Goal: Communication & Community: Answer question/provide support

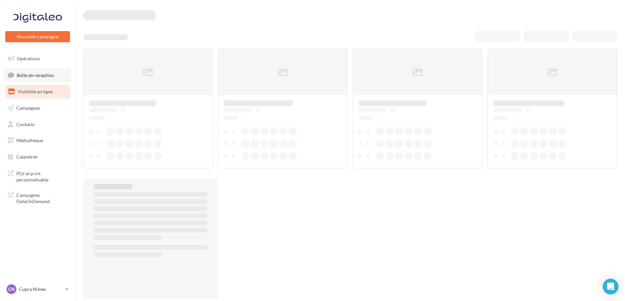
click at [41, 76] on span "Boîte de réception" at bounding box center [35, 75] width 37 height 6
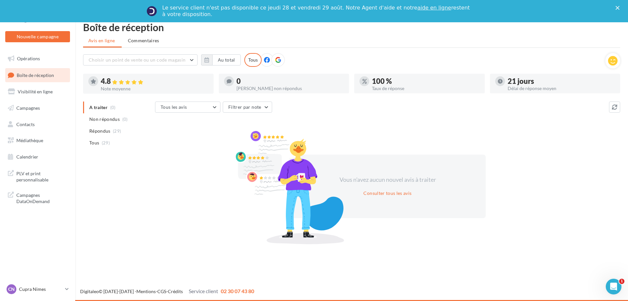
click at [108, 113] on li "Non répondus (0)" at bounding box center [117, 119] width 69 height 12
click at [114, 118] on ul "A traiter (0) Non répondus (0) Répondus (29) Tous (29)" at bounding box center [117, 124] width 69 height 47
click at [187, 170] on div "Vous n'avez aucun avis non répondu Consulter tous les avis" at bounding box center [387, 185] width 465 height 105
click at [542, 184] on div "Vous n'avez aucun avis non répondu Consulter tous les avis" at bounding box center [387, 185] width 465 height 105
click at [575, 258] on div "Nouvelle campagne Nouvelle campagne Opérations Boîte de réception Visibilité en…" at bounding box center [314, 161] width 628 height 278
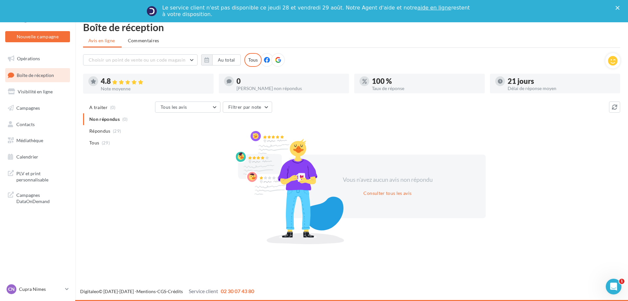
click at [544, 191] on div "Vous n'avez aucun avis non répondu Consulter tous les avis" at bounding box center [387, 185] width 465 height 105
click at [618, 286] on div "Ouvrir le Messenger Intercom" at bounding box center [613, 285] width 22 height 22
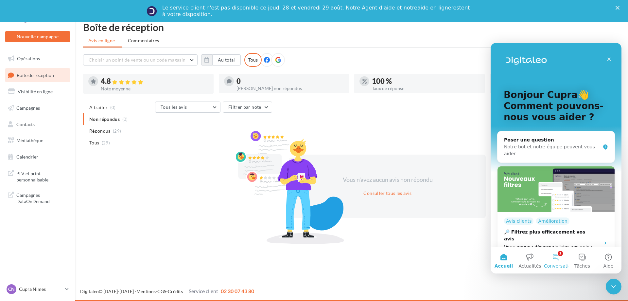
click at [555, 258] on button "1 Conversations" at bounding box center [556, 260] width 26 height 26
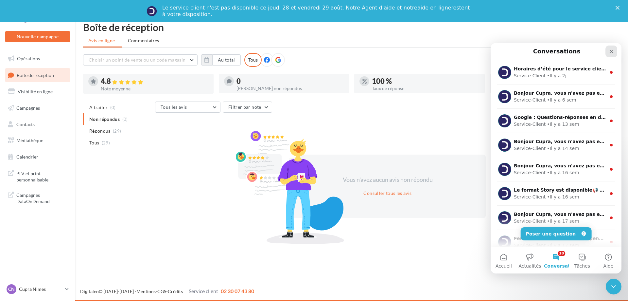
click at [608, 50] on div "Fermer" at bounding box center [611, 51] width 12 height 12
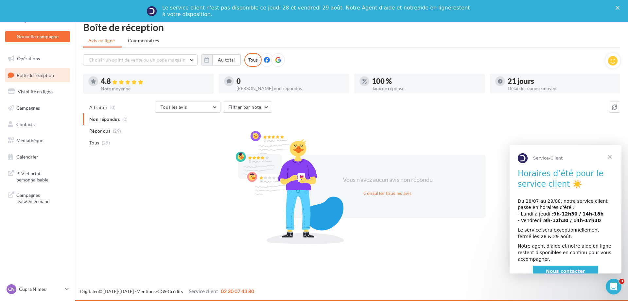
click at [496, 223] on div "Vous n'avez aucun avis non répondu Consulter tous les avis" at bounding box center [387, 185] width 465 height 105
click at [612, 288] on icon "Ouvrir le Messenger Intercom" at bounding box center [612, 285] width 11 height 11
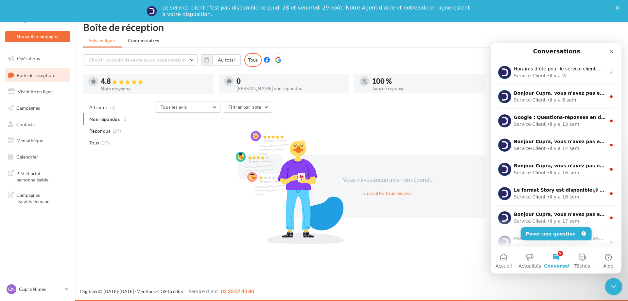
click at [612, 287] on icon "Fermer le Messenger Intercom" at bounding box center [613, 285] width 8 height 8
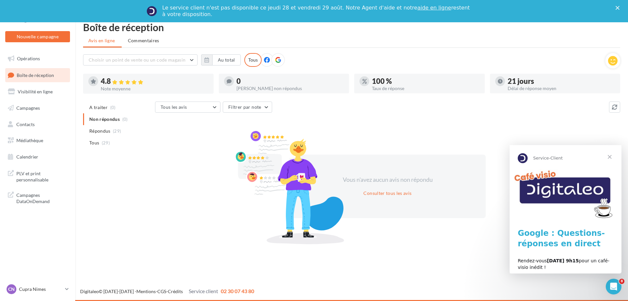
click at [609, 156] on span "Fermer" at bounding box center [610, 157] width 24 height 24
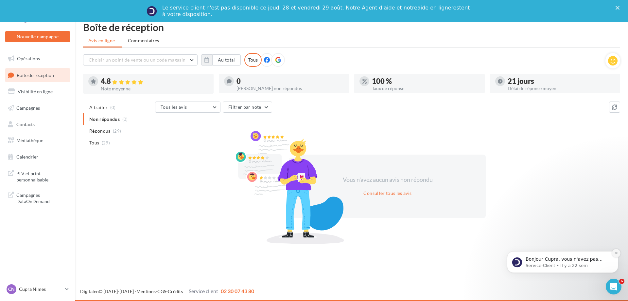
click at [616, 253] on icon "Dismiss notification" at bounding box center [617, 253] width 4 height 4
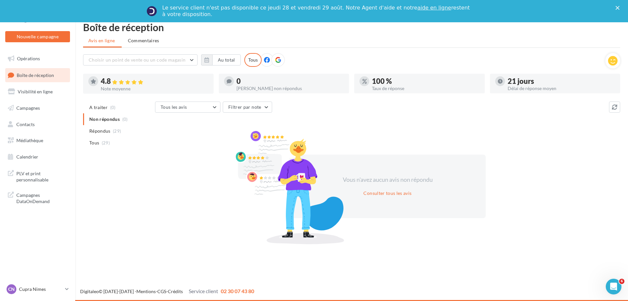
click at [574, 172] on div "Vous n'avez aucun avis non répondu Consulter tous les avis" at bounding box center [387, 185] width 465 height 105
click at [527, 175] on div "Vous n'avez aucun avis non répondu Consulter tous les avis" at bounding box center [387, 185] width 465 height 105
